Goal: Task Accomplishment & Management: Complete application form

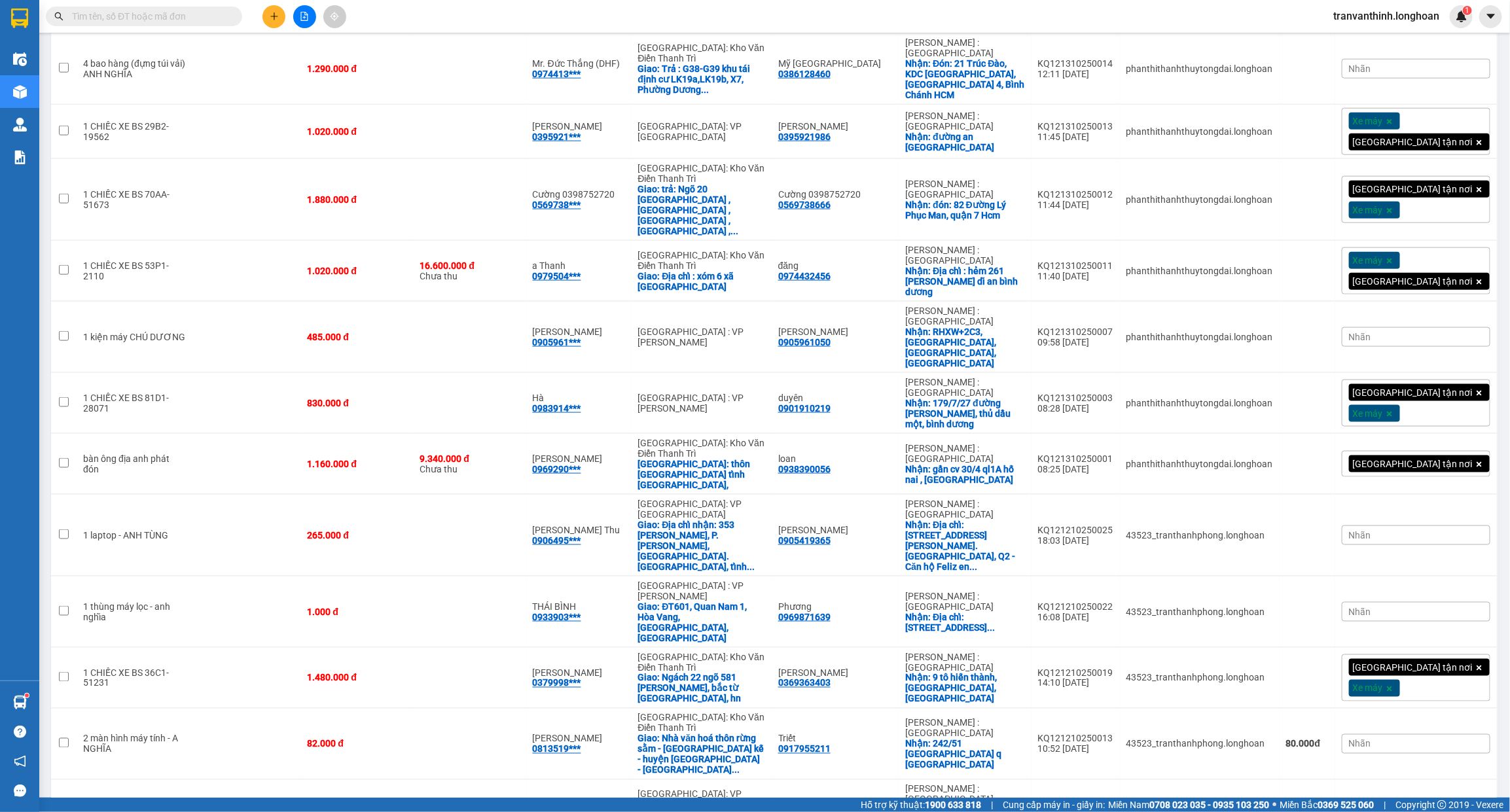
scroll to position [832, 0]
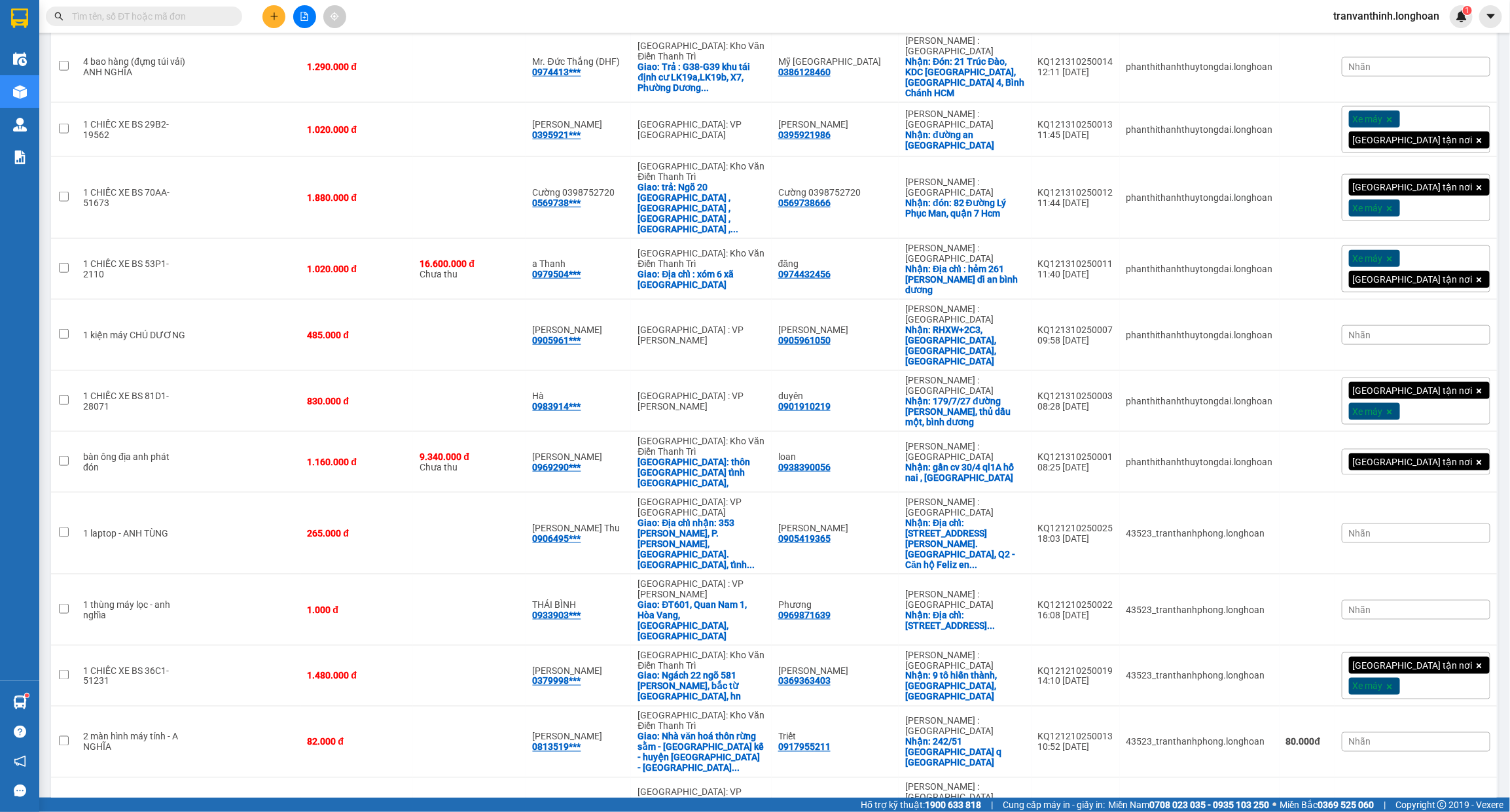
click at [180, 14] on input "text" at bounding box center [149, 16] width 154 height 14
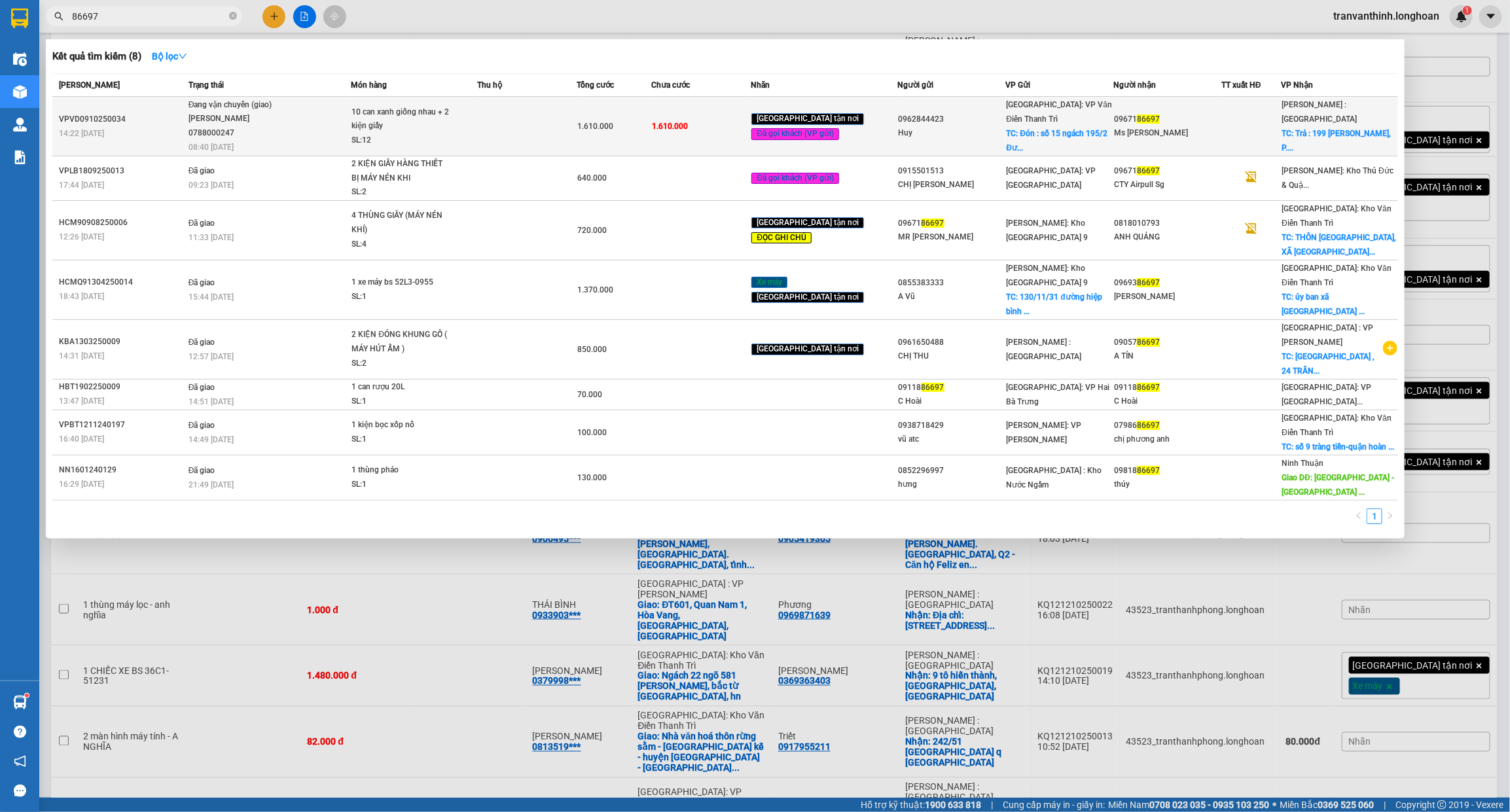
type input "86697"
click at [312, 118] on span "Đang vận chuyển (giao) [PERSON_NAME] 0788000247 08:40 [DATE]" at bounding box center [269, 126] width 163 height 54
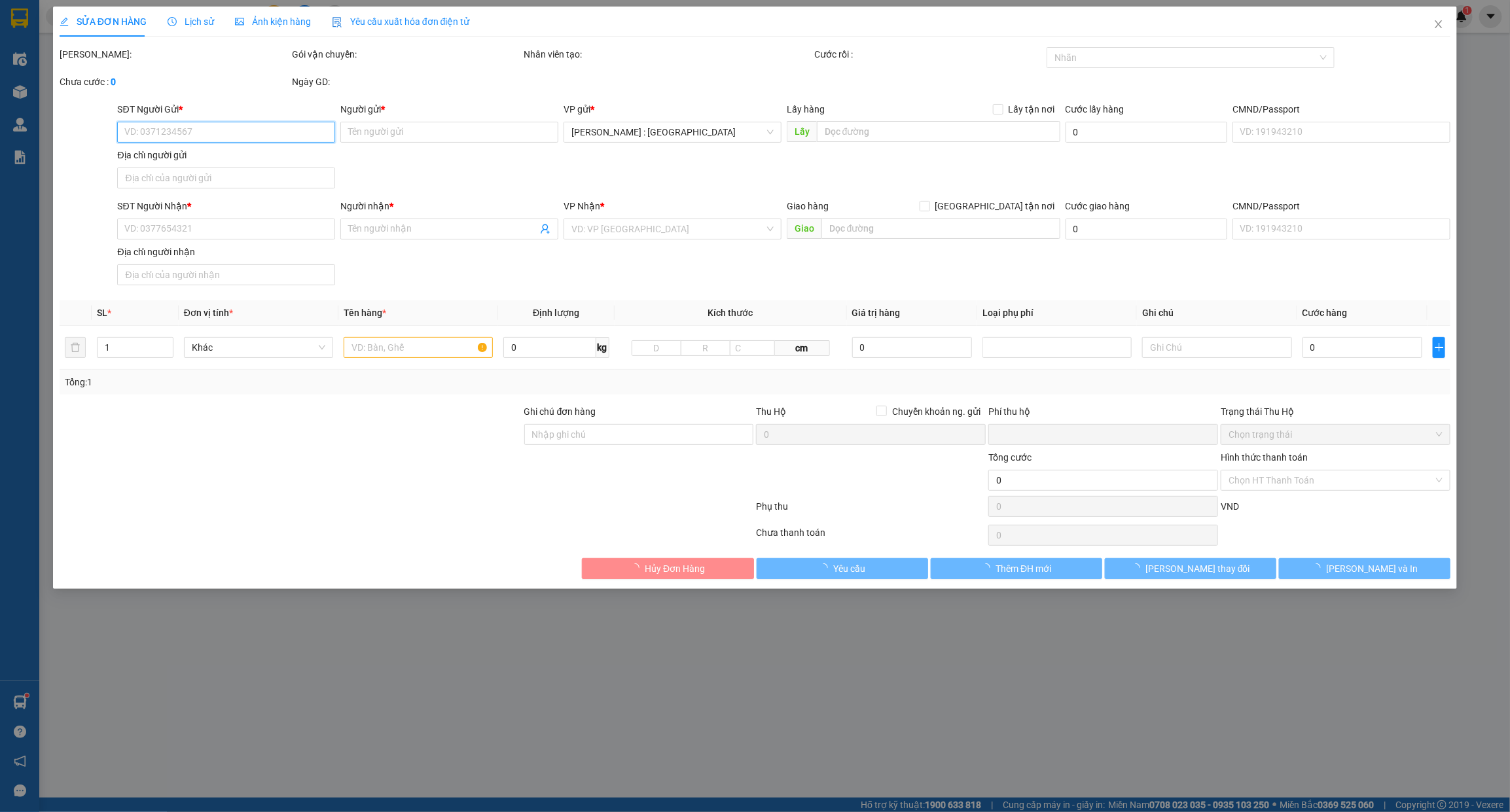
type input "0962844423"
type input "Huy"
checkbox input "true"
type input "Đón : [STREET_ADDRESS][PERSON_NAME], P. [GEOGRAPHIC_DATA][PERSON_NAME] [GEOGRAP…"
type input "0967186697"
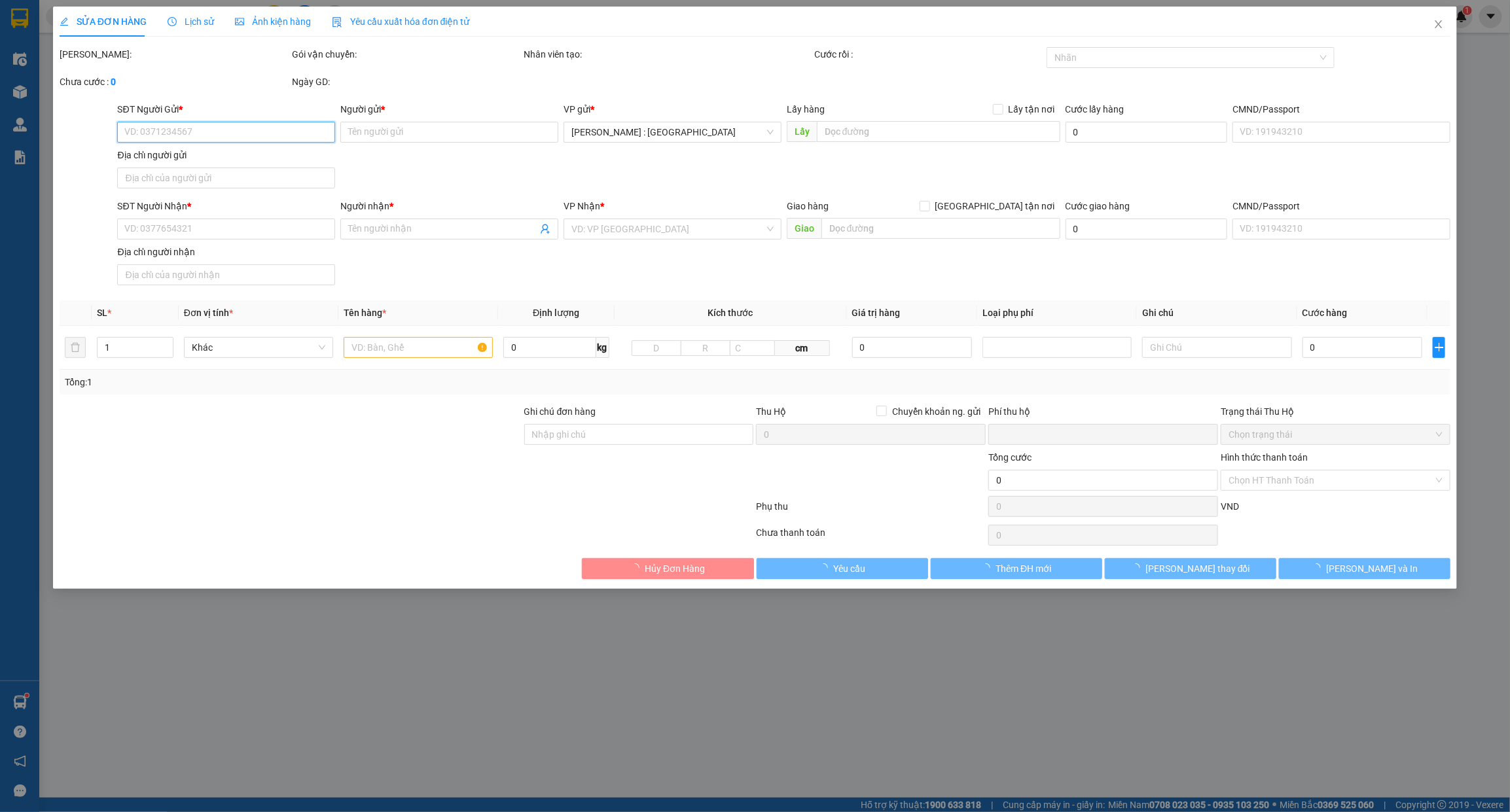
type input "Ms [PERSON_NAME]"
checkbox input "true"
type input "Trả : [STREET_ADDRESS][PERSON_NAME]. [PERSON_NAME], Tp. Thủ Đức, [GEOGRAPHIC_DA…"
type input "0"
type input "1.610.000"
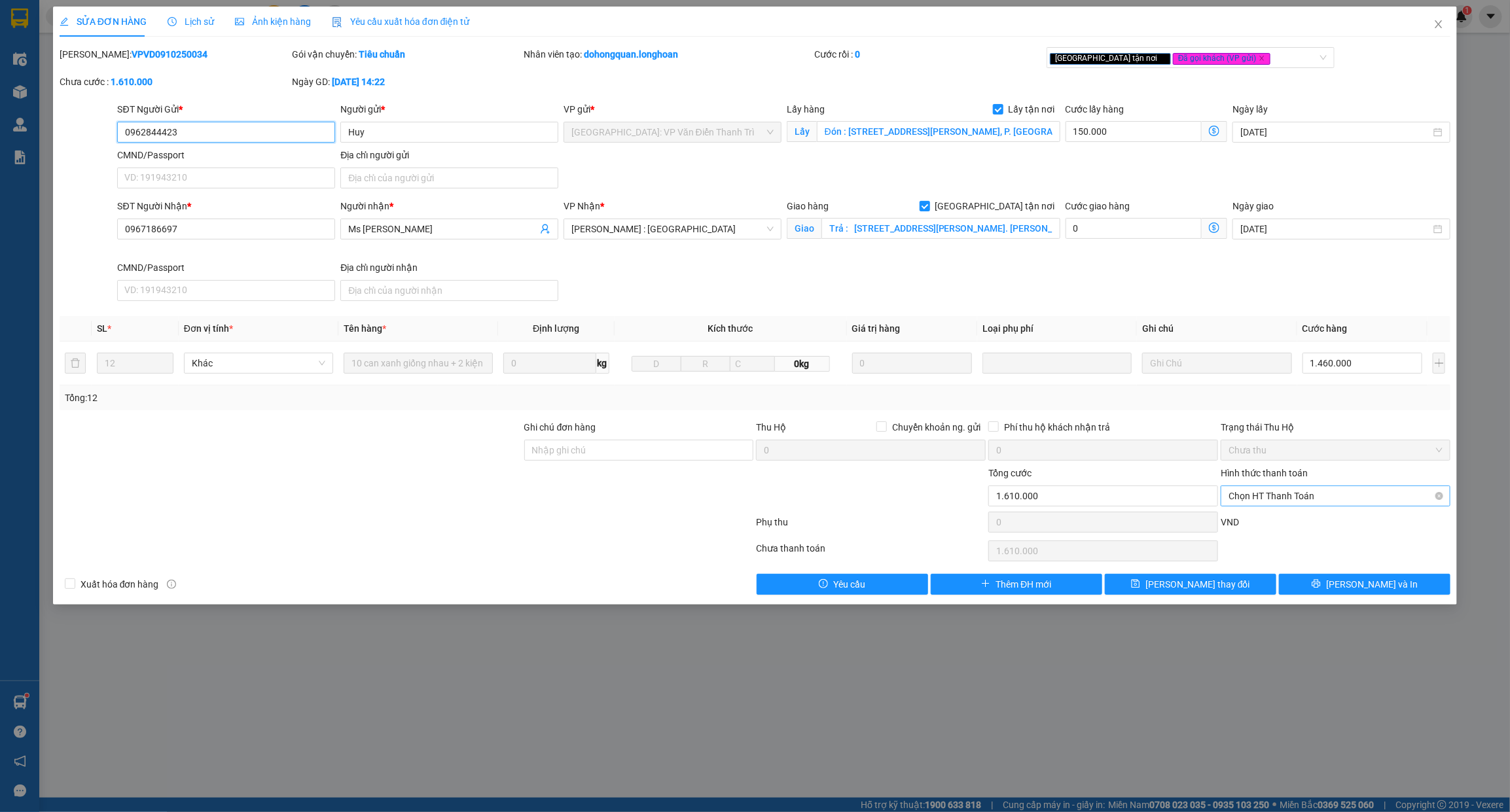
click at [1300, 498] on span "Chọn HT Thanh Toán" at bounding box center [1335, 496] width 214 height 20
click at [1303, 545] on div "Chuyển khoản" at bounding box center [1336, 544] width 214 height 14
type input "0"
click at [1336, 587] on button "[PERSON_NAME] và In" at bounding box center [1365, 584] width 172 height 21
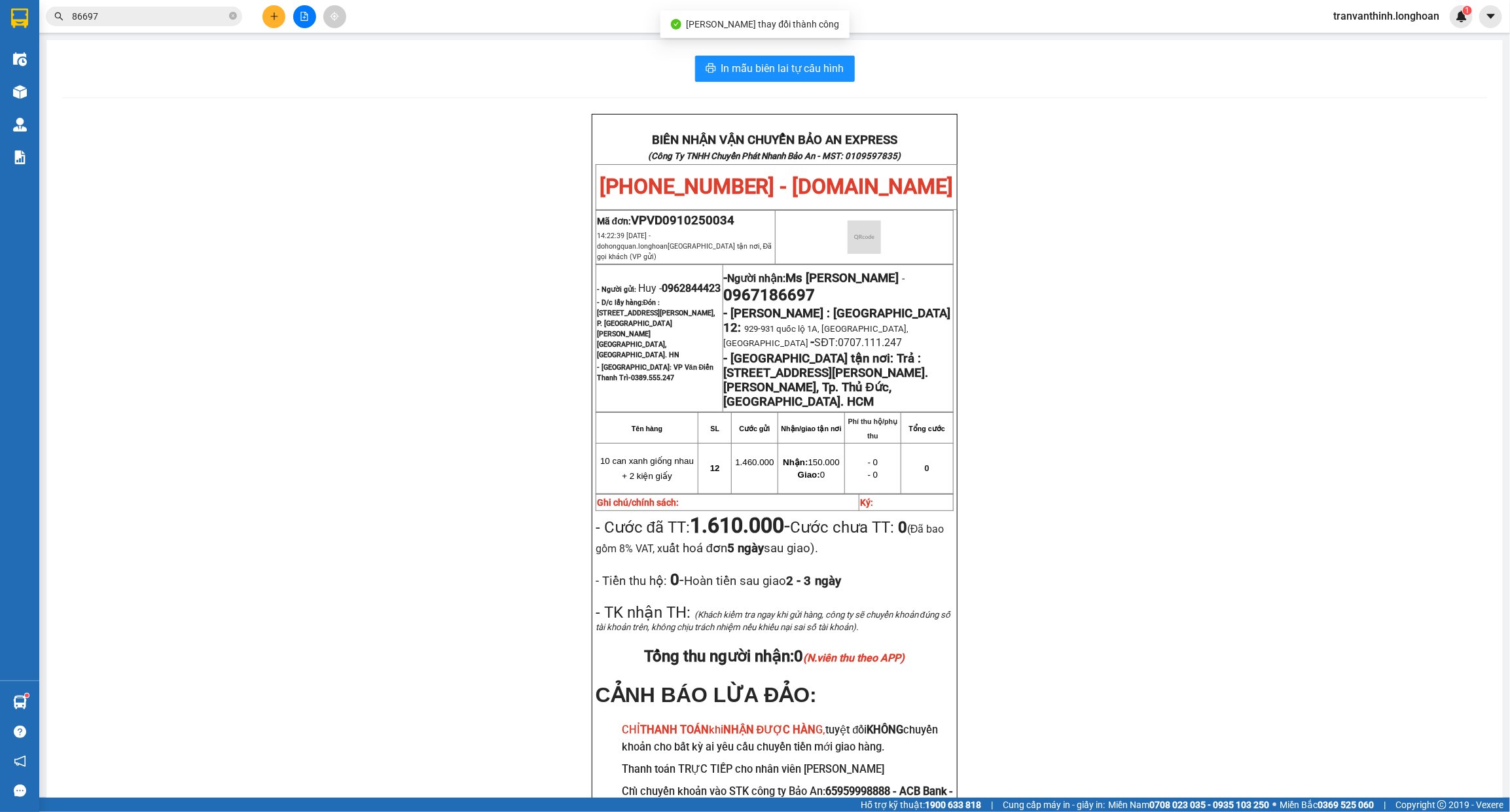
scroll to position [96, 0]
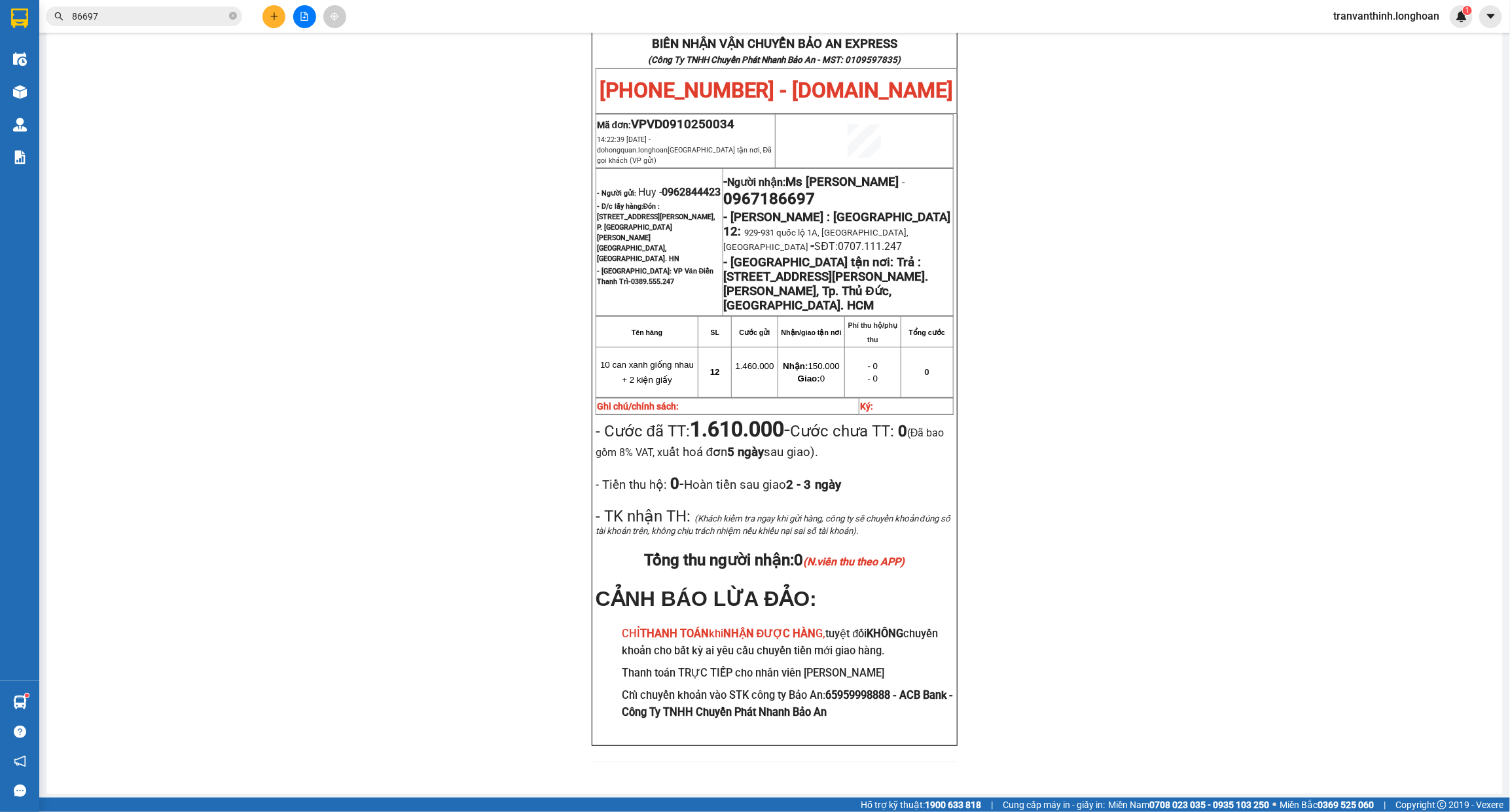
click at [200, 13] on input "86697" at bounding box center [149, 16] width 154 height 14
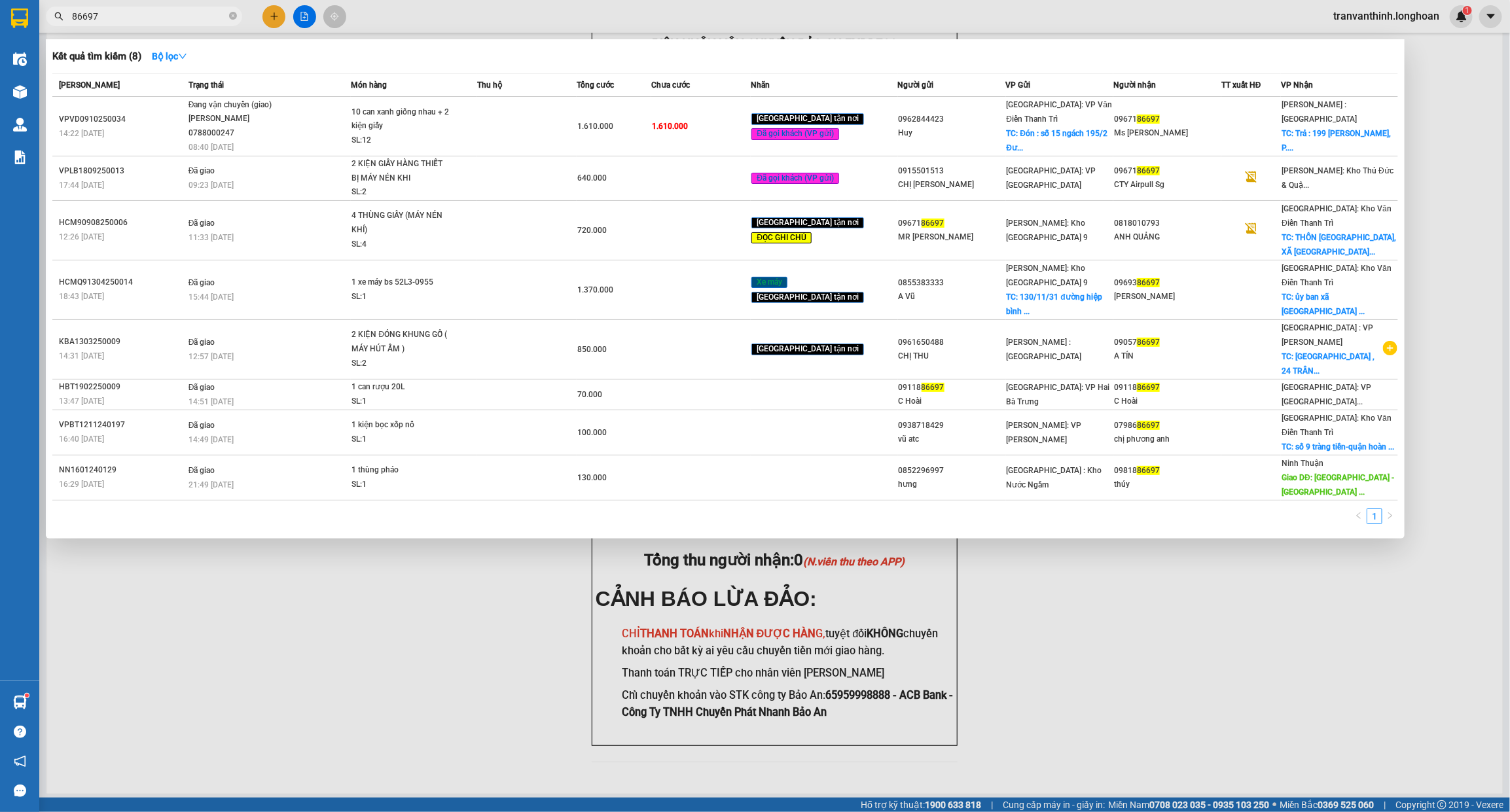
click at [200, 14] on input "86697" at bounding box center [149, 16] width 154 height 14
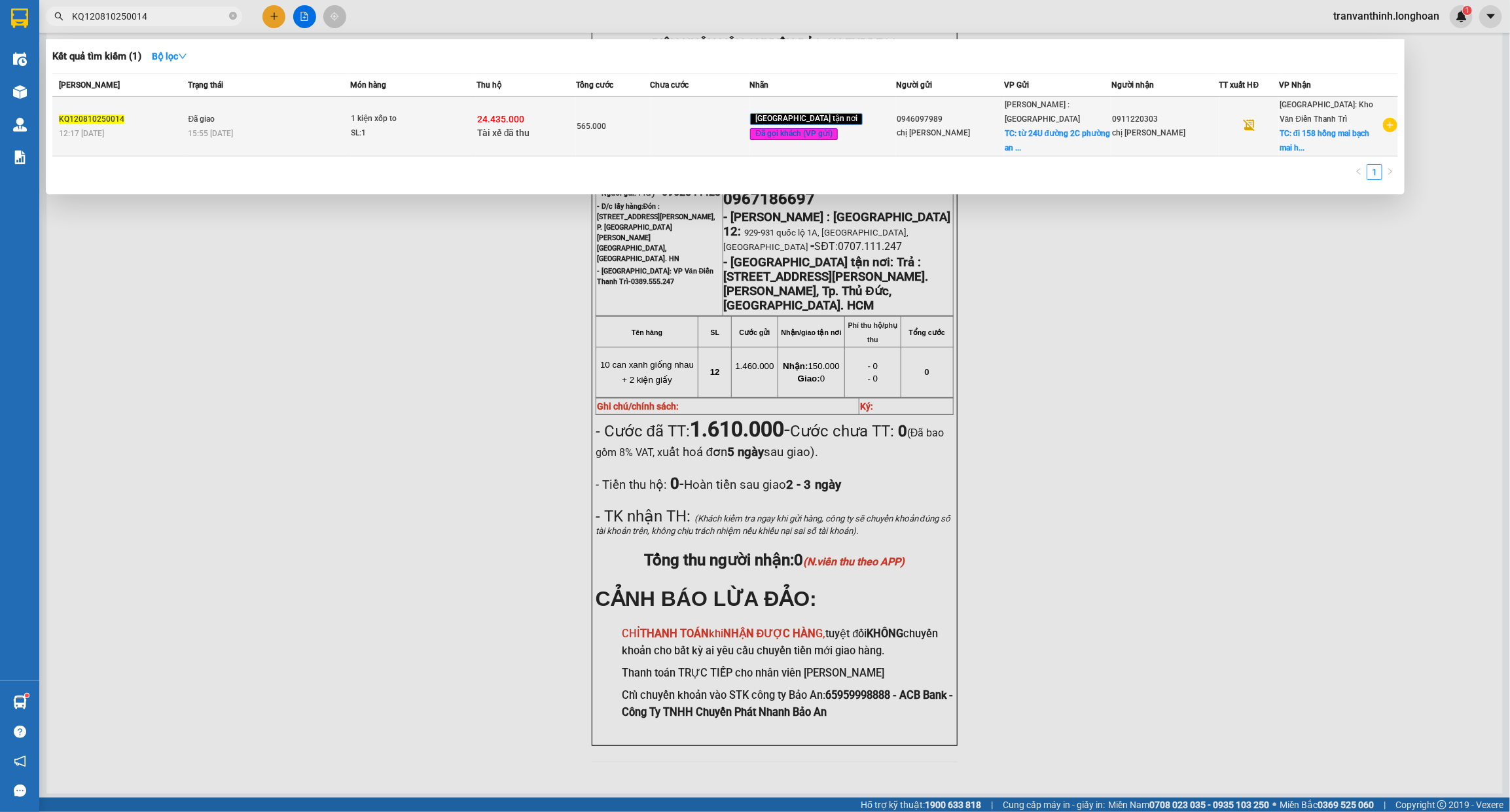
type input "KQ120810250014"
click at [312, 139] on td "Đã giao 15:55 [DATE]" at bounding box center [267, 126] width 166 height 60
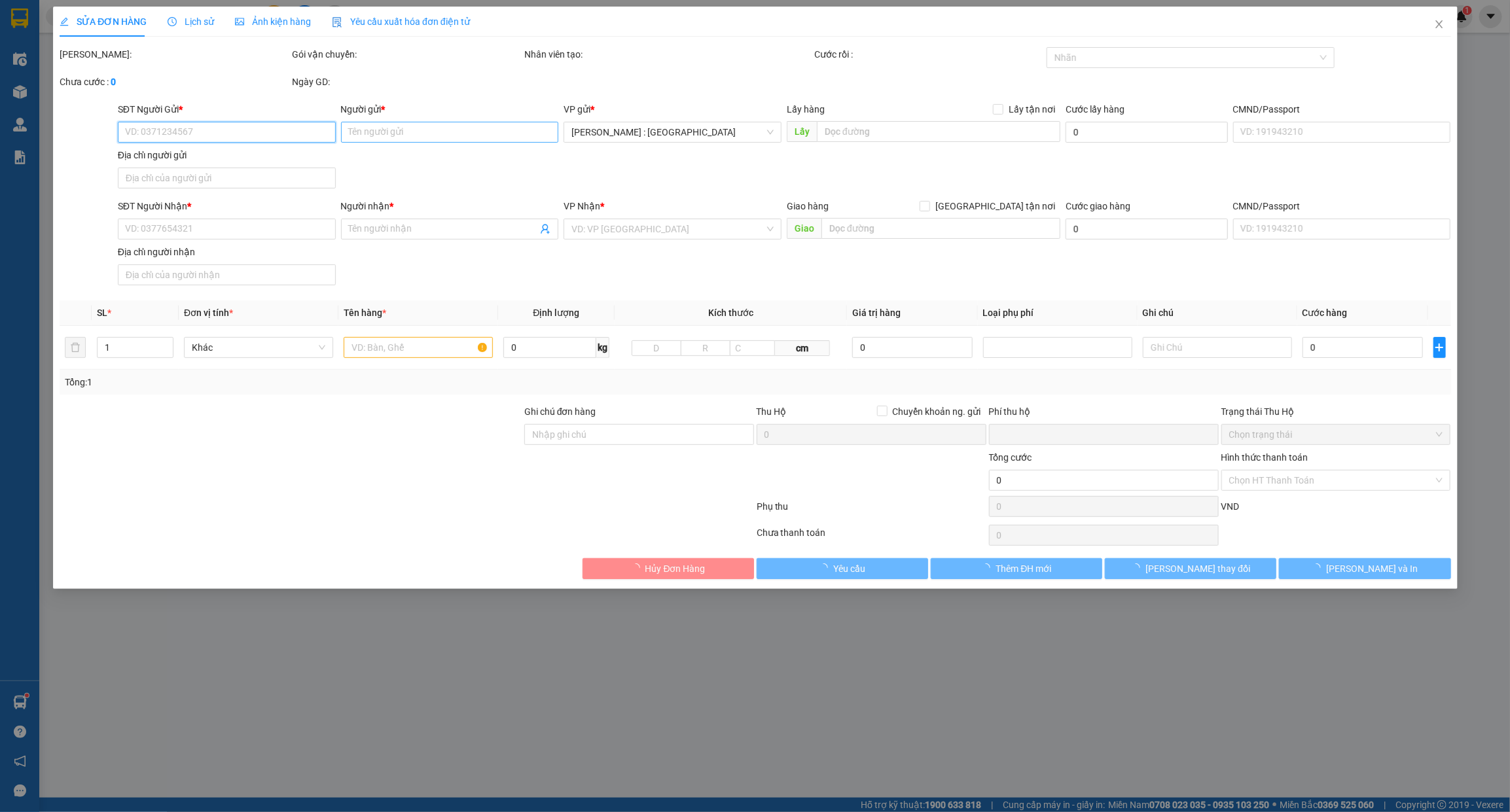
type input "0946097989"
type input "chị [PERSON_NAME]"
checkbox input "true"
type input "từ 24U đường 2C phường an lạc A quận [GEOGRAPHIC_DATA]."
type input "65.000"
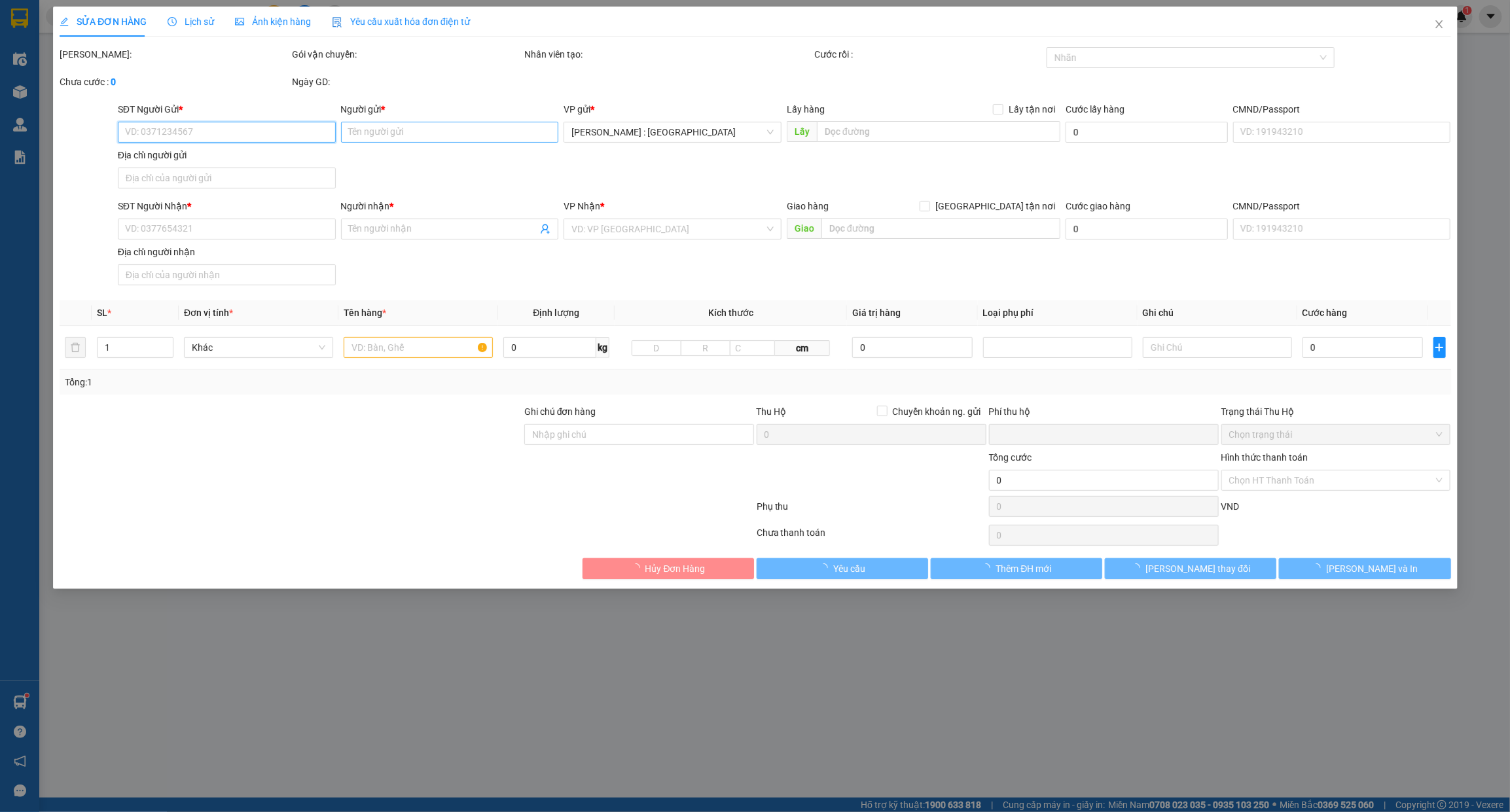
type input "0911220303"
type input "chị [PERSON_NAME]"
checkbox input "true"
type input "đi 158 hồng mai bạch mai [GEOGRAPHIC_DATA]"
checkbox input "true"
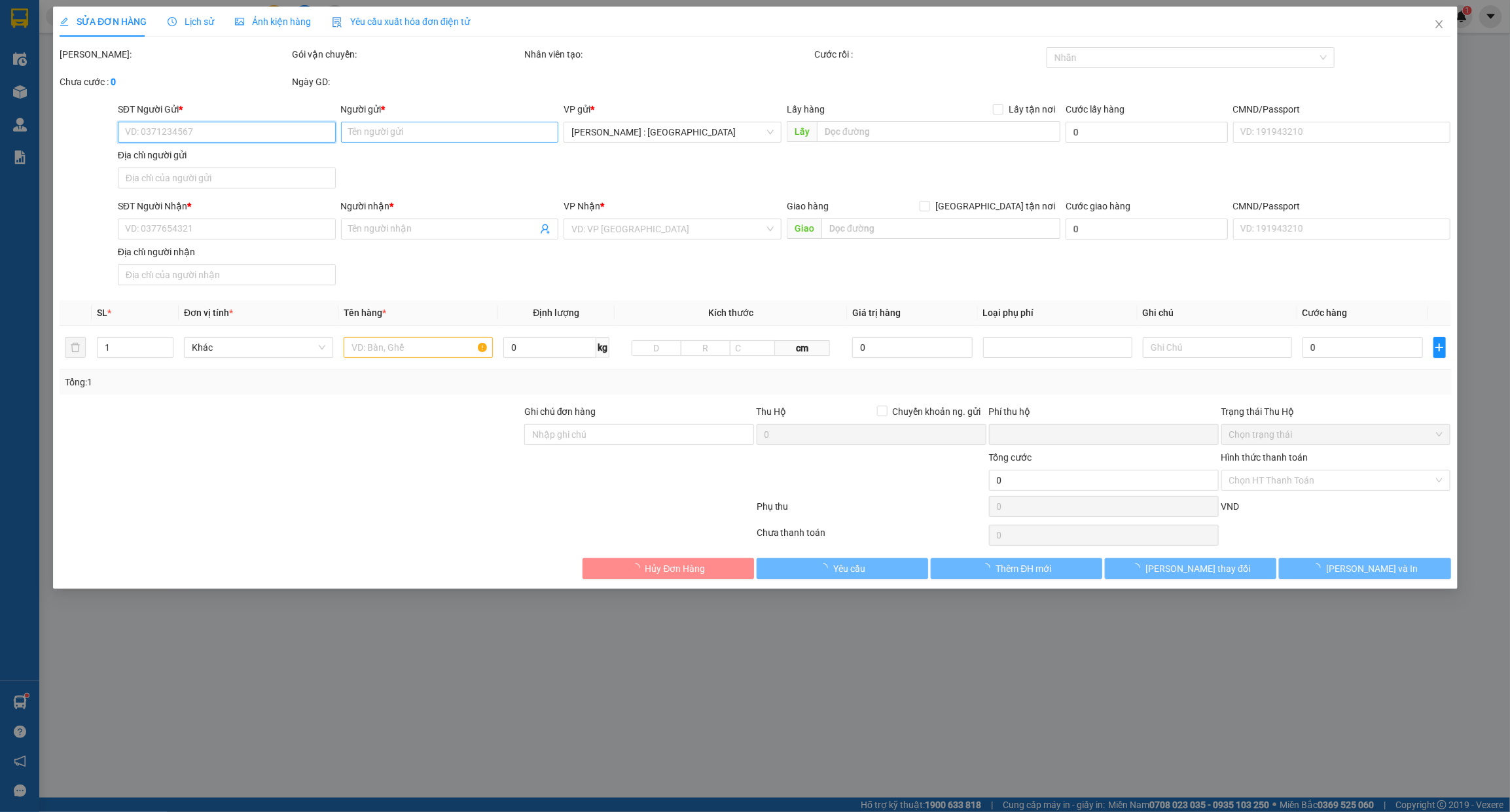
type input "24.435.000"
type input "50.000"
type input "565.000"
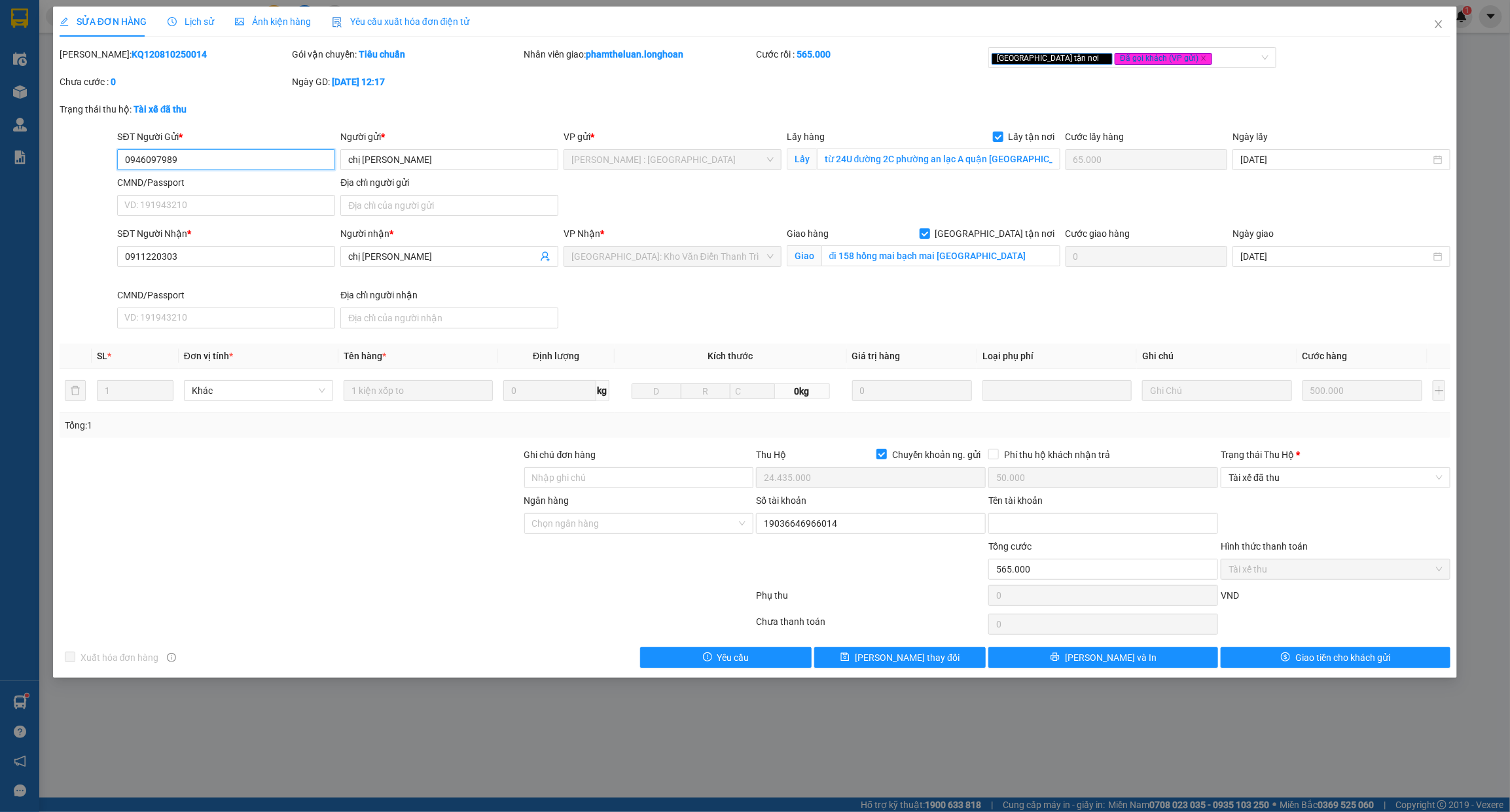
click at [269, 159] on input "0946097989" at bounding box center [226, 160] width 218 height 21
click at [879, 529] on input "19036646966014" at bounding box center [871, 524] width 230 height 21
click at [885, 573] on div at bounding box center [870, 562] width 232 height 46
